Goal: Information Seeking & Learning: Learn about a topic

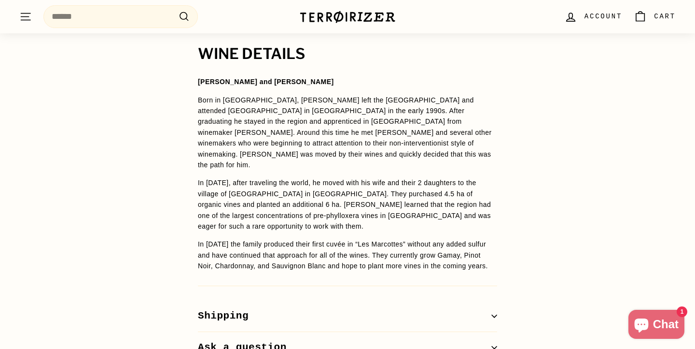
scroll to position [705, 0]
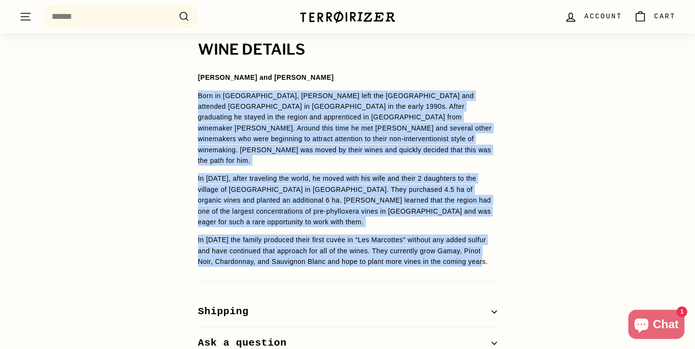
drag, startPoint x: 199, startPoint y: 96, endPoint x: 502, endPoint y: 247, distance: 338.6
click at [502, 247] on div "WINE DETAILS [PERSON_NAME] and [PERSON_NAME] Born in [GEOGRAPHIC_DATA], [PERSON…" at bounding box center [348, 200] width 338 height 317
copy span "Lore ip Dolor, Sitamet cons adi Elits doe temporin Utlabore Etdolo ma Aliquaeni…"
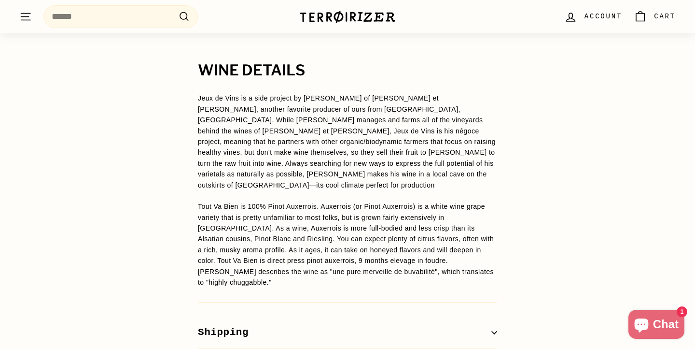
scroll to position [757, 0]
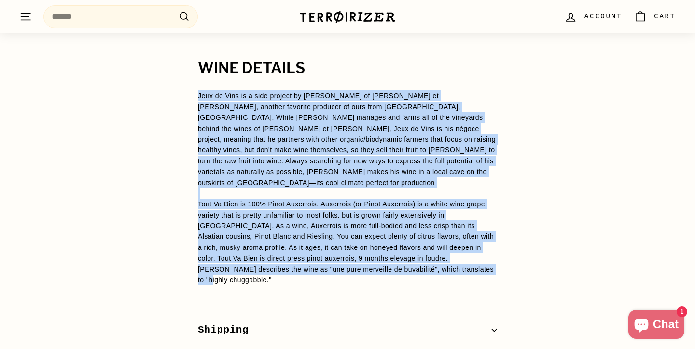
drag, startPoint x: 199, startPoint y: 96, endPoint x: 450, endPoint y: 253, distance: 297.0
click at [450, 253] on span "Jeux de Vins is a side project by [PERSON_NAME] of [PERSON_NAME] et [PERSON_NAM…" at bounding box center [347, 187] width 299 height 195
copy span "Lore ip Dolo si a cons adipisc el Seddoe Temporin ut Labor et Dolor, magnaal en…"
click at [397, 198] on div "Tout Va Bien is 100% Pinot Auxerrois. Auxerrois (or Pinot Auxerrois) is a white…" at bounding box center [347, 241] width 299 height 86
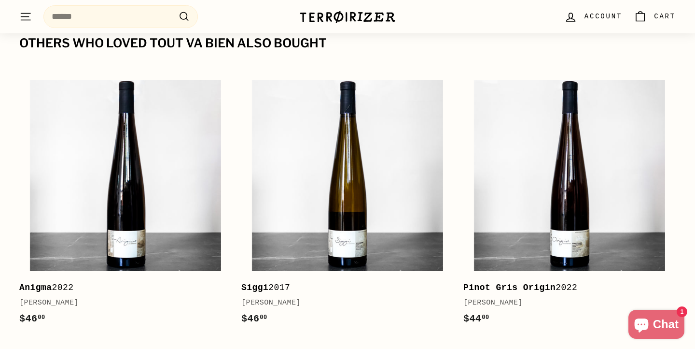
scroll to position [1128, 0]
